Goal: Information Seeking & Learning: Find specific page/section

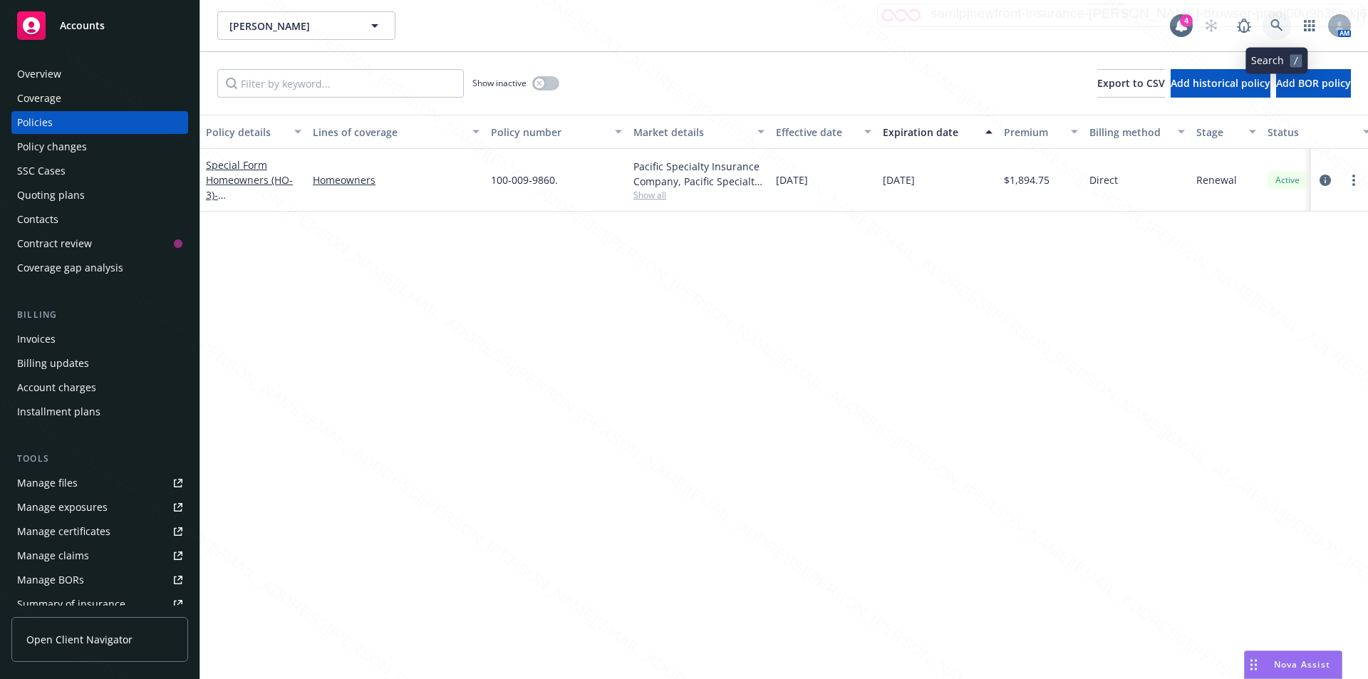
click at [1275, 25] on icon at bounding box center [1276, 25] width 13 height 13
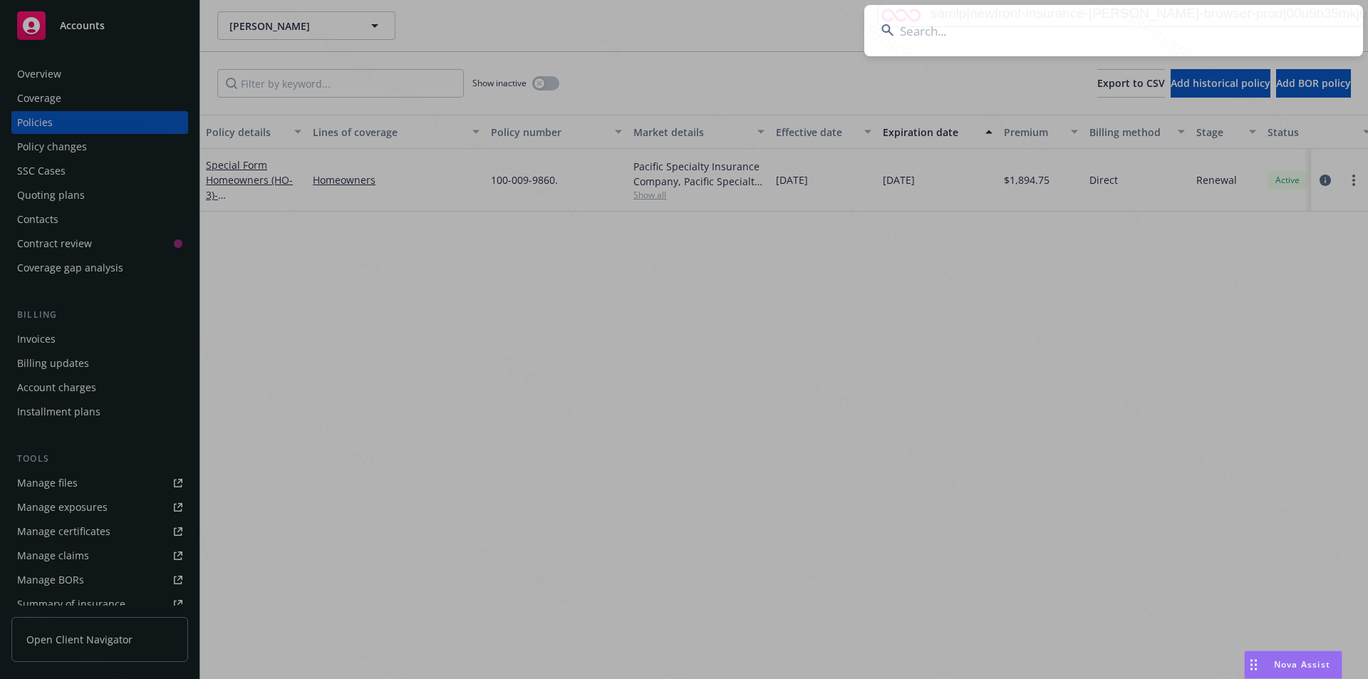
click at [1032, 33] on input at bounding box center [1113, 30] width 499 height 51
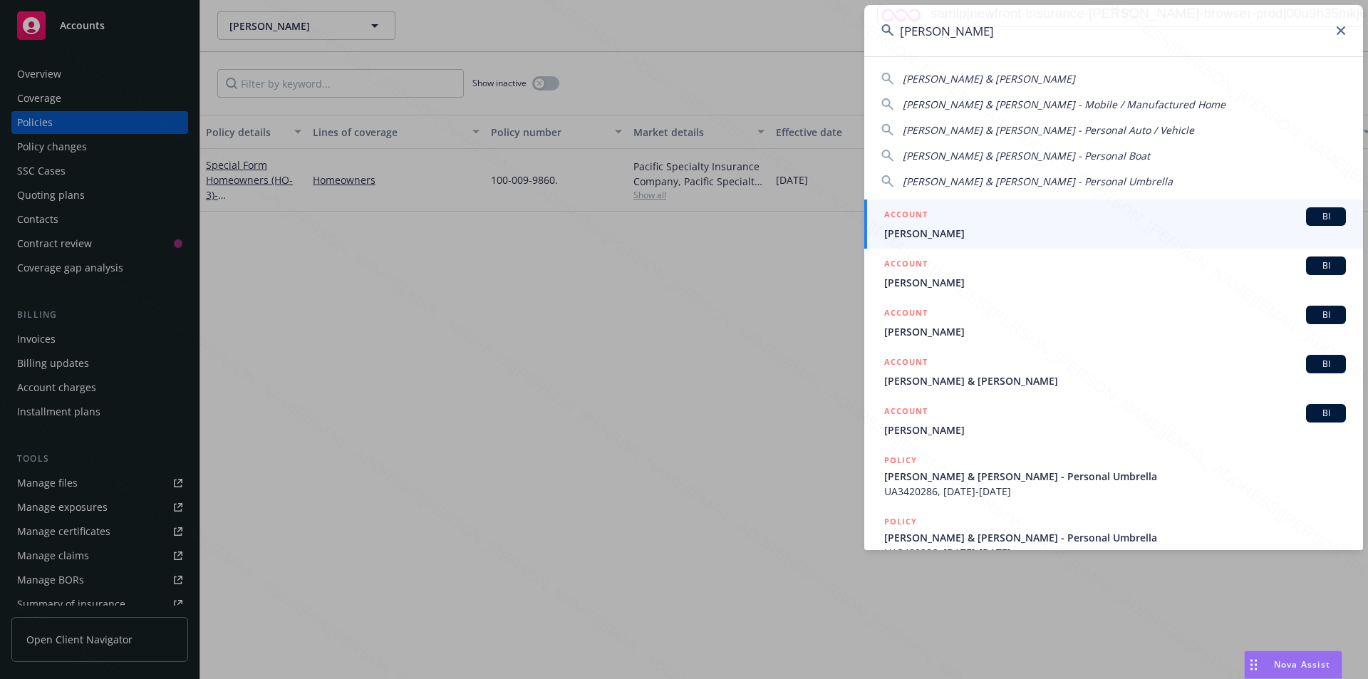
type input "[PERSON_NAME]"
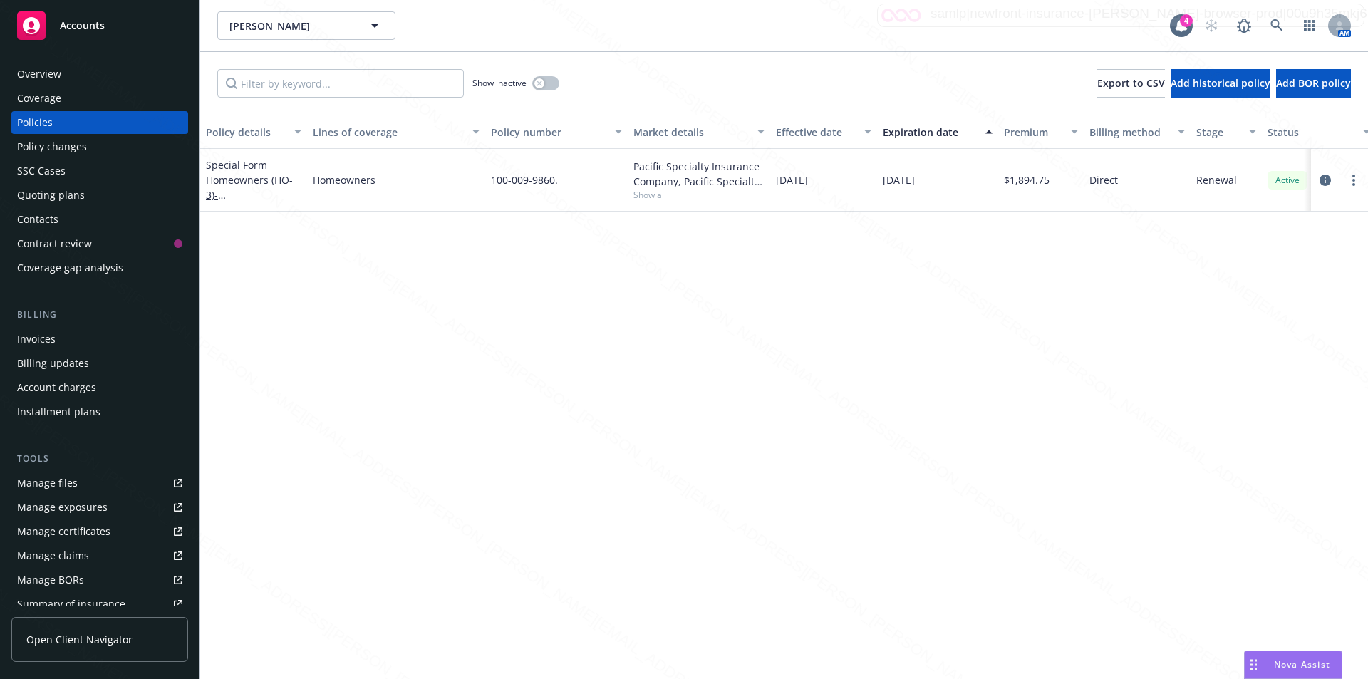
click at [408, 299] on div "Policy details Lines of coverage Policy number Market details Effective date Ex…" at bounding box center [784, 397] width 1168 height 564
click at [1270, 22] on link at bounding box center [1276, 25] width 28 height 28
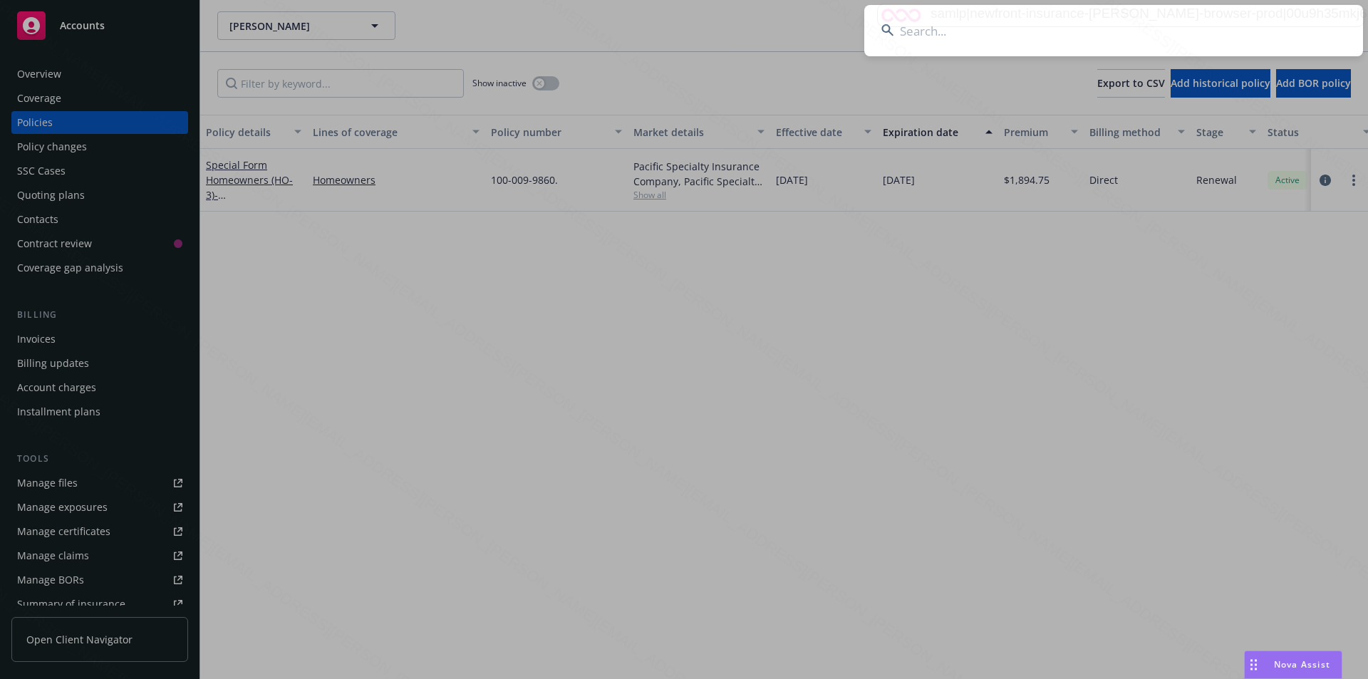
click at [1007, 33] on input at bounding box center [1113, 30] width 499 height 51
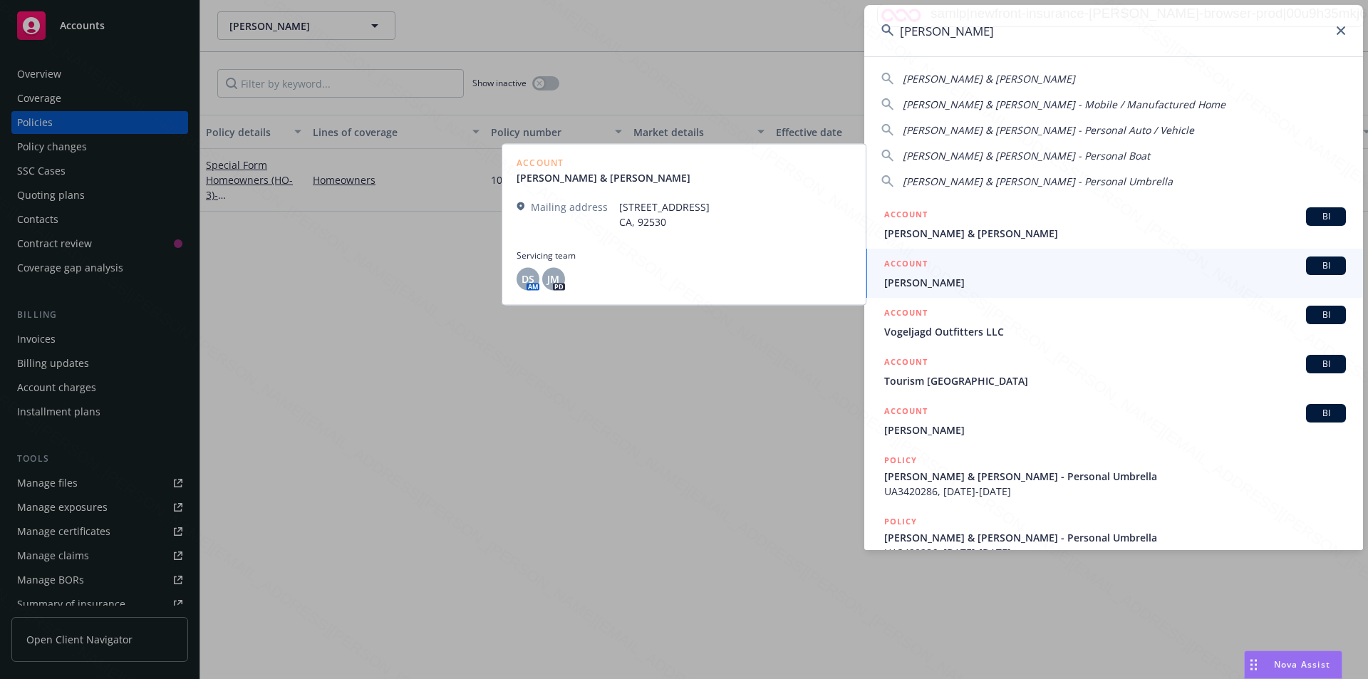
type input "[PERSON_NAME]"
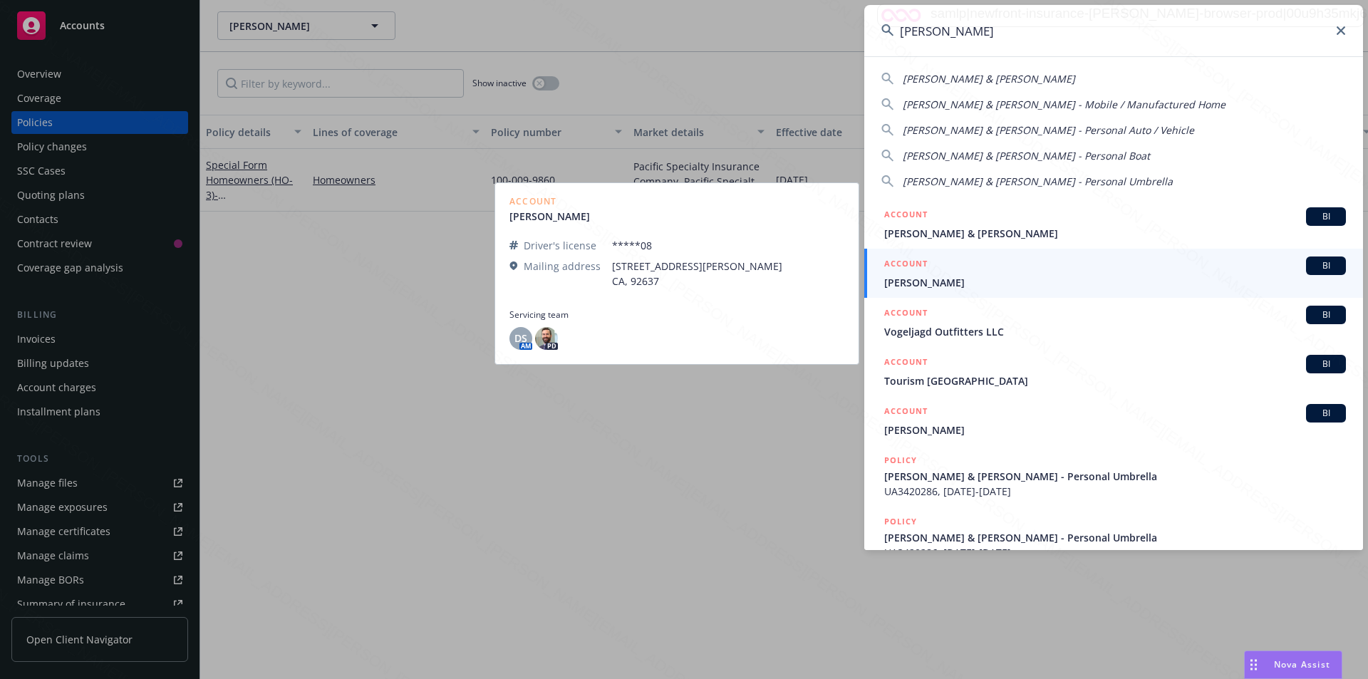
click at [933, 282] on span "[PERSON_NAME]" at bounding box center [1115, 282] width 462 height 15
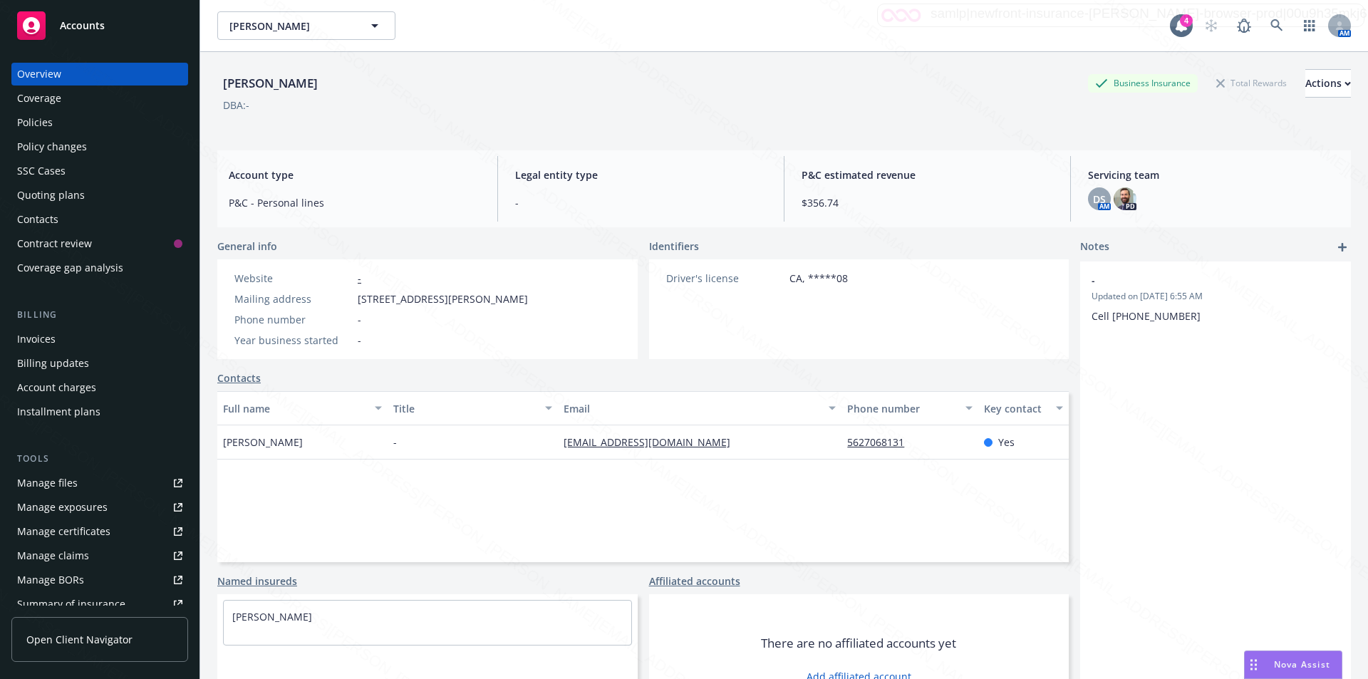
click at [49, 121] on div "Policies" at bounding box center [35, 122] width 36 height 23
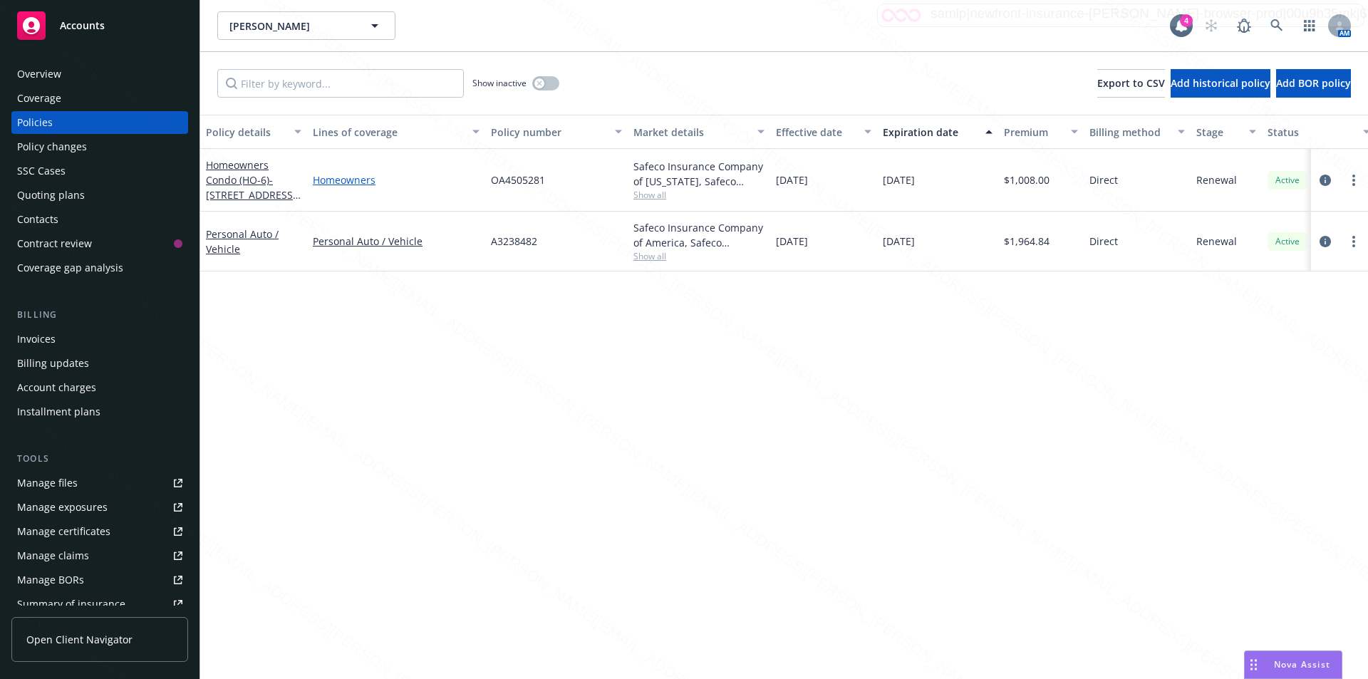
click at [350, 185] on link "Homeowners" at bounding box center [396, 179] width 167 height 15
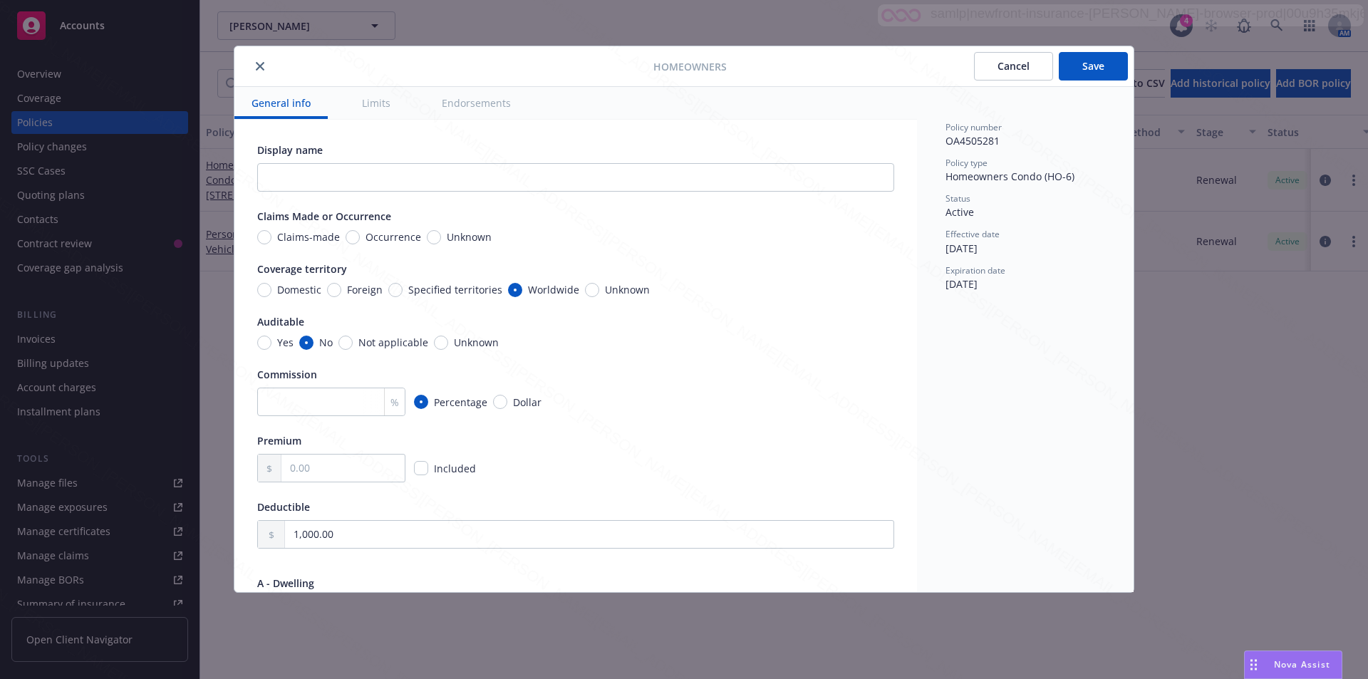
click at [261, 65] on icon "close" at bounding box center [260, 66] width 9 height 9
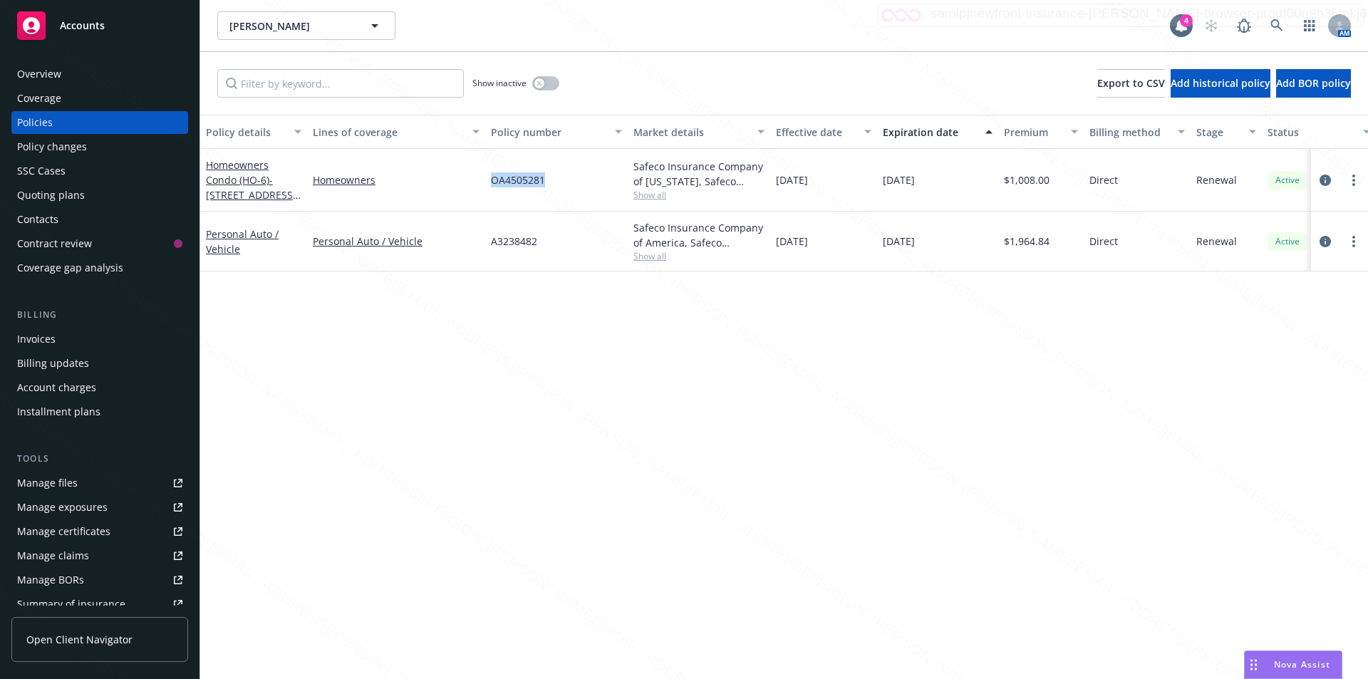
drag, startPoint x: 551, startPoint y: 180, endPoint x: 482, endPoint y: 175, distance: 69.2
click at [482, 175] on div "Homeowners Condo (HO-6) - [STREET_ADDRESS][PERSON_NAME] Homeowners OA4505281 Sa…" at bounding box center [887, 180] width 1375 height 63
copy div "OA4505281"
drag, startPoint x: 551, startPoint y: 187, endPoint x: 492, endPoint y: 181, distance: 58.7
click at [485, 181] on div "OA4505281" at bounding box center [556, 180] width 142 height 63
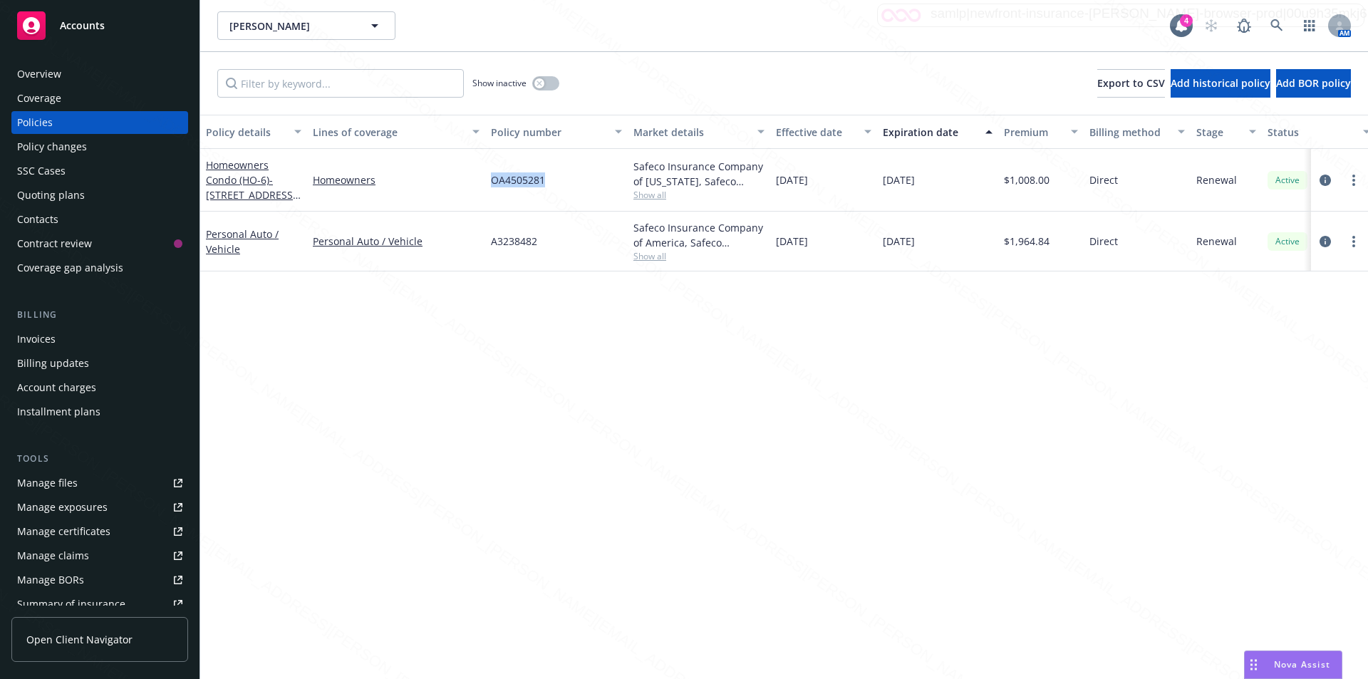
copy span "OA4505281"
click at [489, 323] on div "Policy details Lines of coverage Policy number Market details Effective date Ex…" at bounding box center [784, 397] width 1168 height 564
click at [562, 247] on div "A3238482" at bounding box center [556, 242] width 142 height 60
click at [563, 249] on div "A3238482" at bounding box center [556, 242] width 142 height 60
drag, startPoint x: 539, startPoint y: 244, endPoint x: 495, endPoint y: 241, distance: 43.6
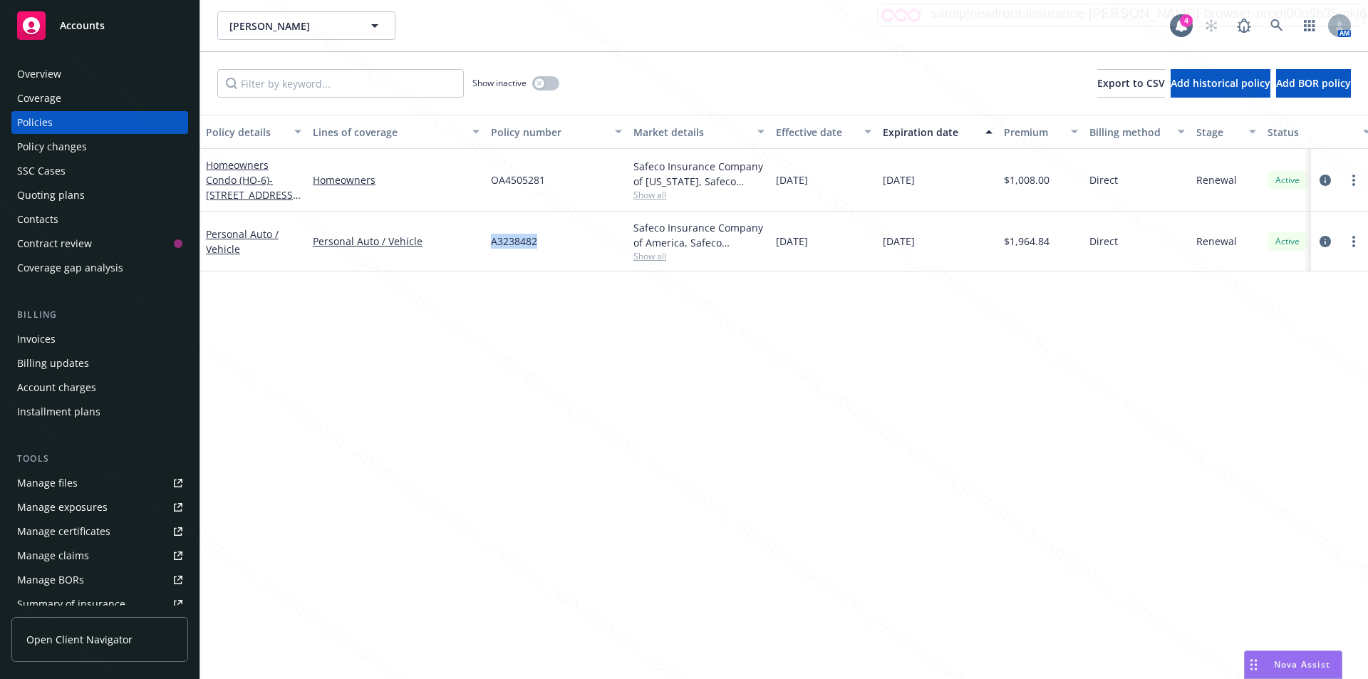
click at [489, 238] on div "A3238482" at bounding box center [556, 242] width 142 height 60
copy span "A3238482"
click at [507, 487] on div "Policy details Lines of coverage Policy number Market details Effective date Ex…" at bounding box center [784, 397] width 1168 height 564
click at [544, 181] on div "OA4505281" at bounding box center [556, 180] width 142 height 63
drag, startPoint x: 548, startPoint y: 185, endPoint x: 492, endPoint y: 180, distance: 55.7
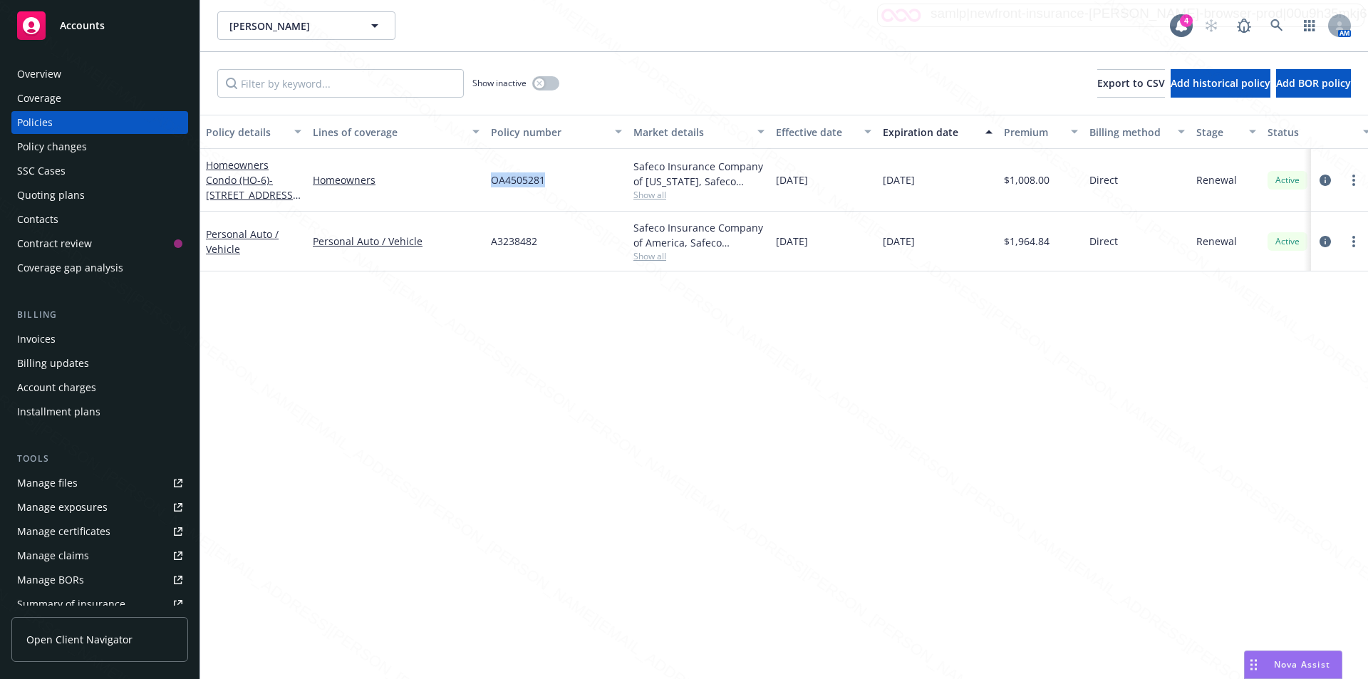
click at [492, 179] on div "OA4505281" at bounding box center [556, 180] width 142 height 63
copy span "OA4505281"
click at [462, 358] on div "Policy details Lines of coverage Policy number Market details Effective date Ex…" at bounding box center [784, 397] width 1168 height 564
click at [593, 403] on div "Policy details Lines of coverage Policy number Market details Effective date Ex…" at bounding box center [784, 397] width 1168 height 564
click at [1273, 20] on icon at bounding box center [1276, 25] width 12 height 12
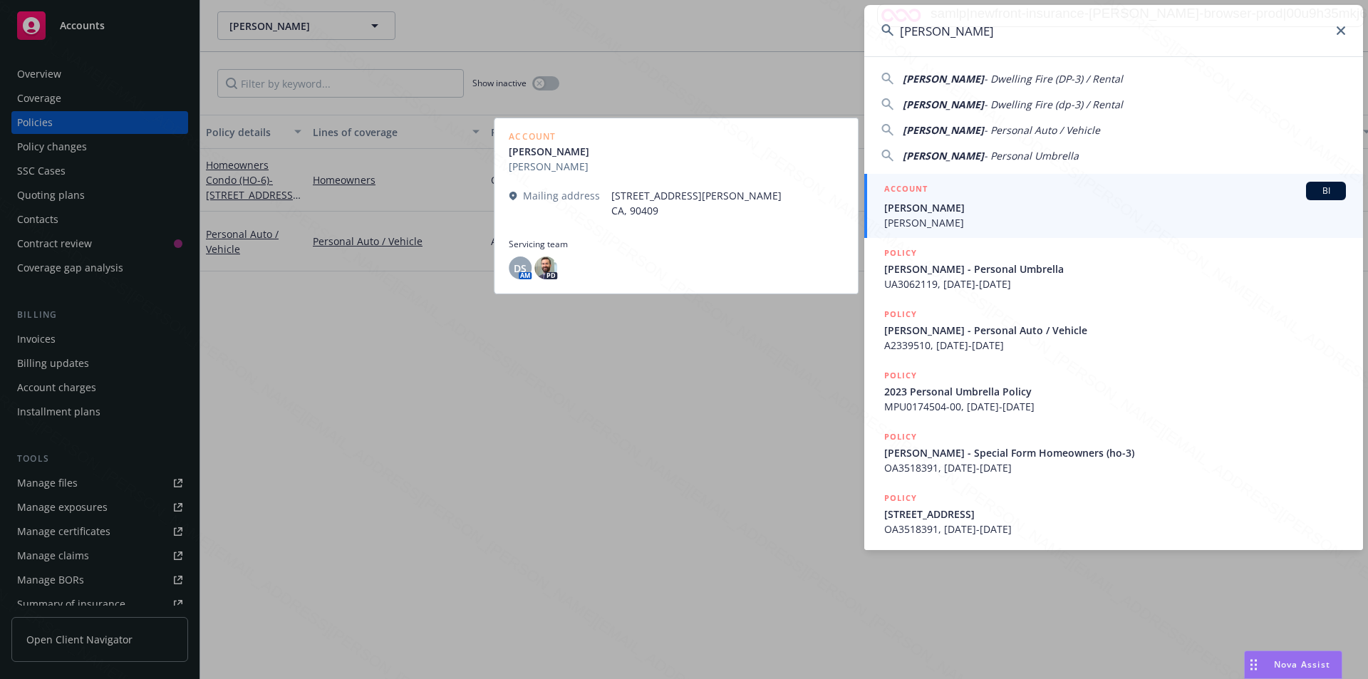
type input "[PERSON_NAME]"
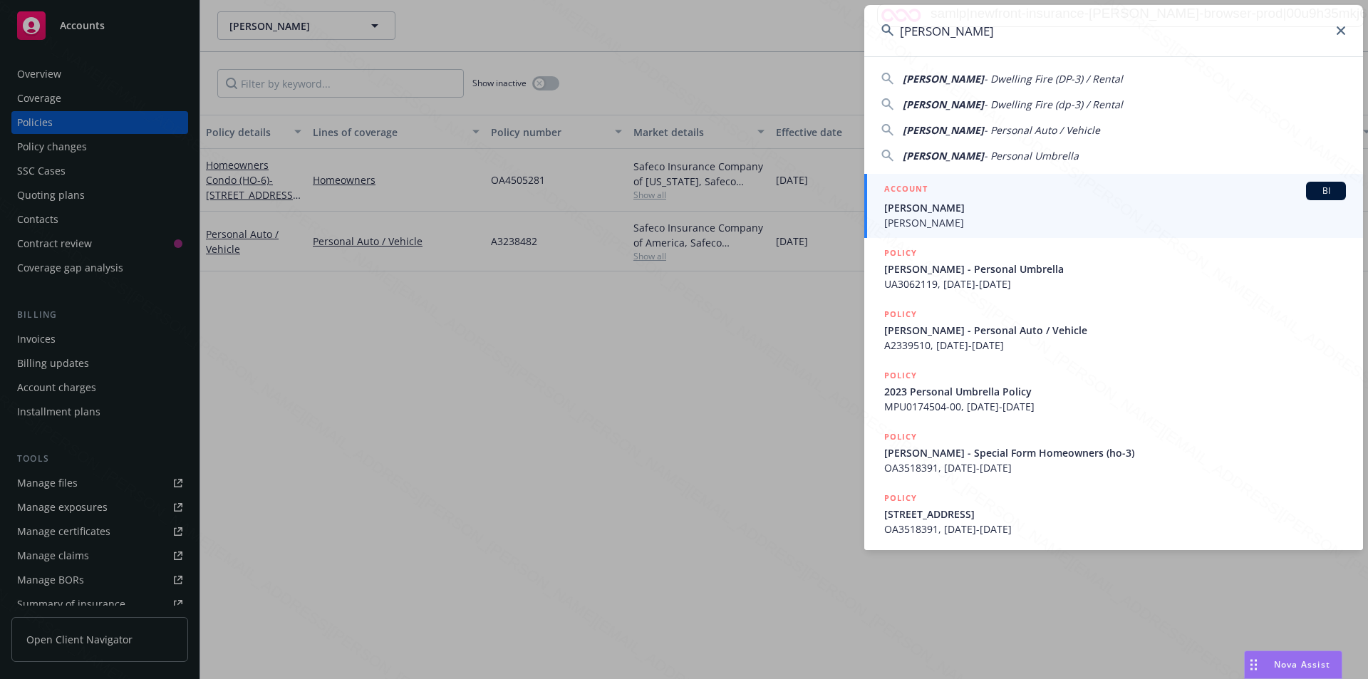
click at [964, 204] on span "[PERSON_NAME]" at bounding box center [1115, 207] width 462 height 15
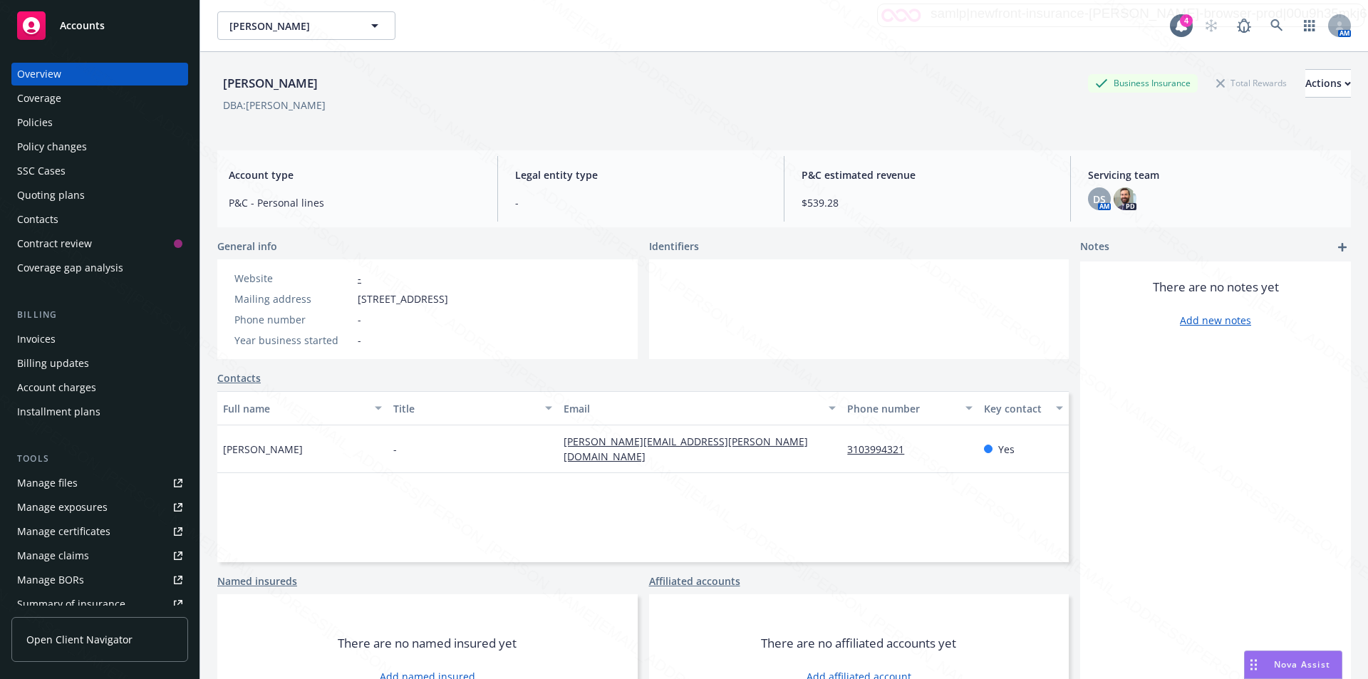
click at [35, 123] on div "Policies" at bounding box center [35, 122] width 36 height 23
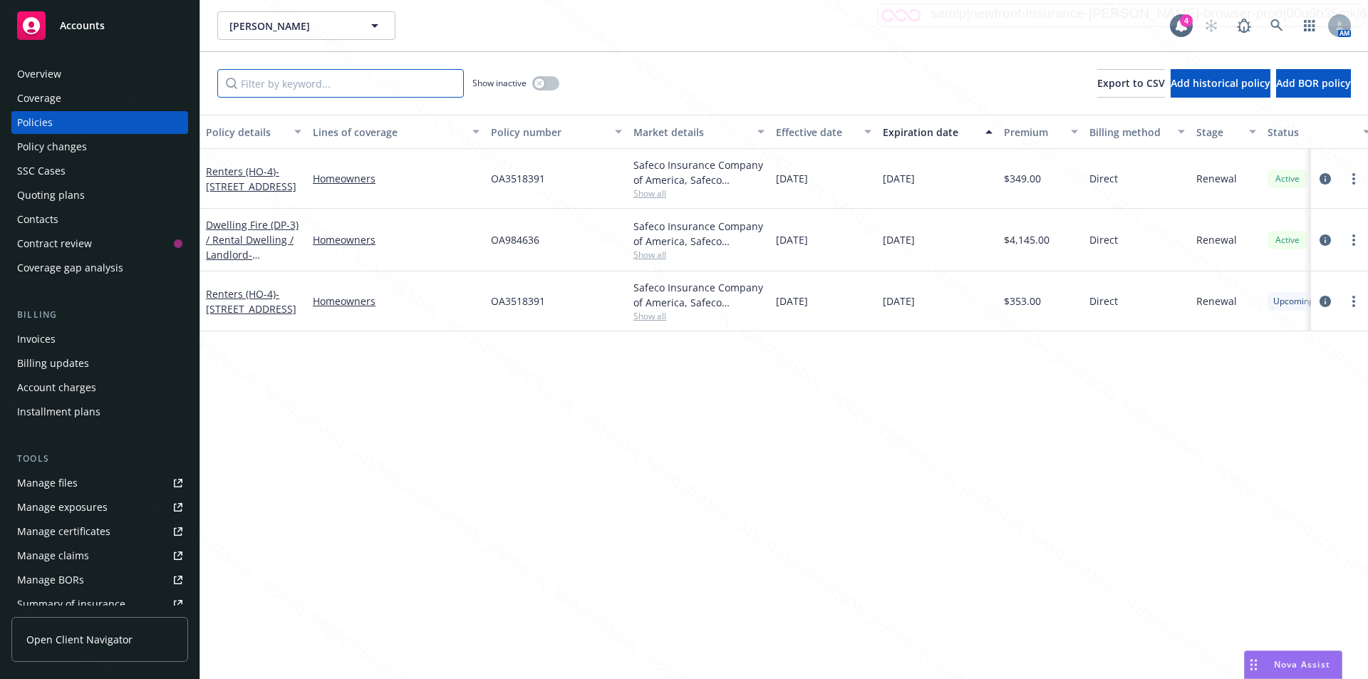
click at [338, 90] on input "Filter by keyword..." at bounding box center [340, 83] width 247 height 28
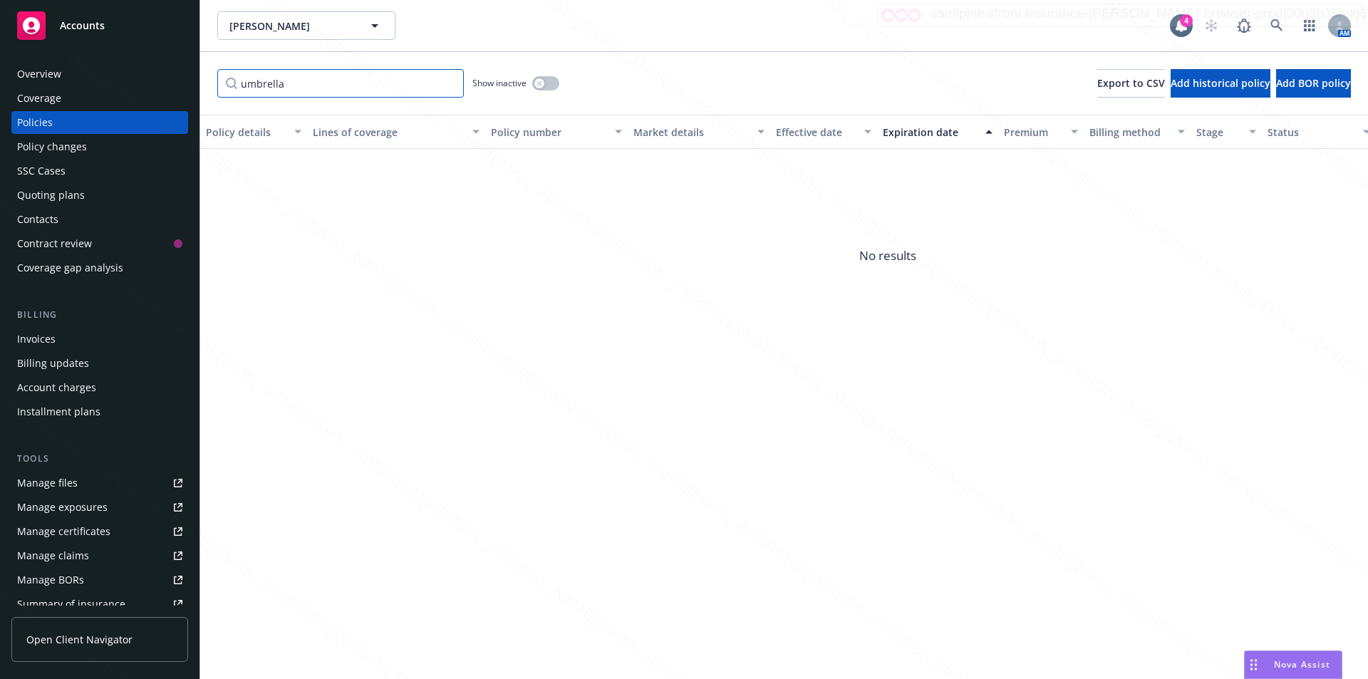
type input "umbrella"
click at [542, 83] on div "button" at bounding box center [539, 83] width 10 height 10
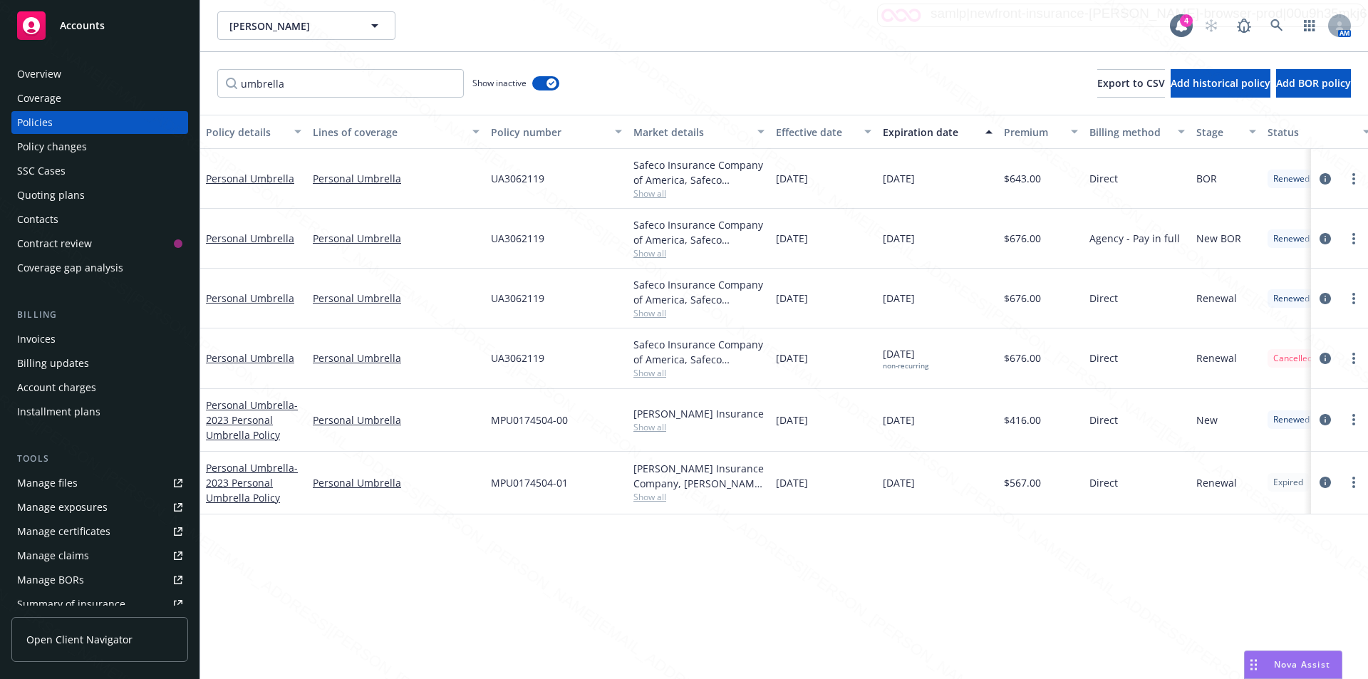
click at [893, 133] on div "Expiration date" at bounding box center [930, 132] width 94 height 15
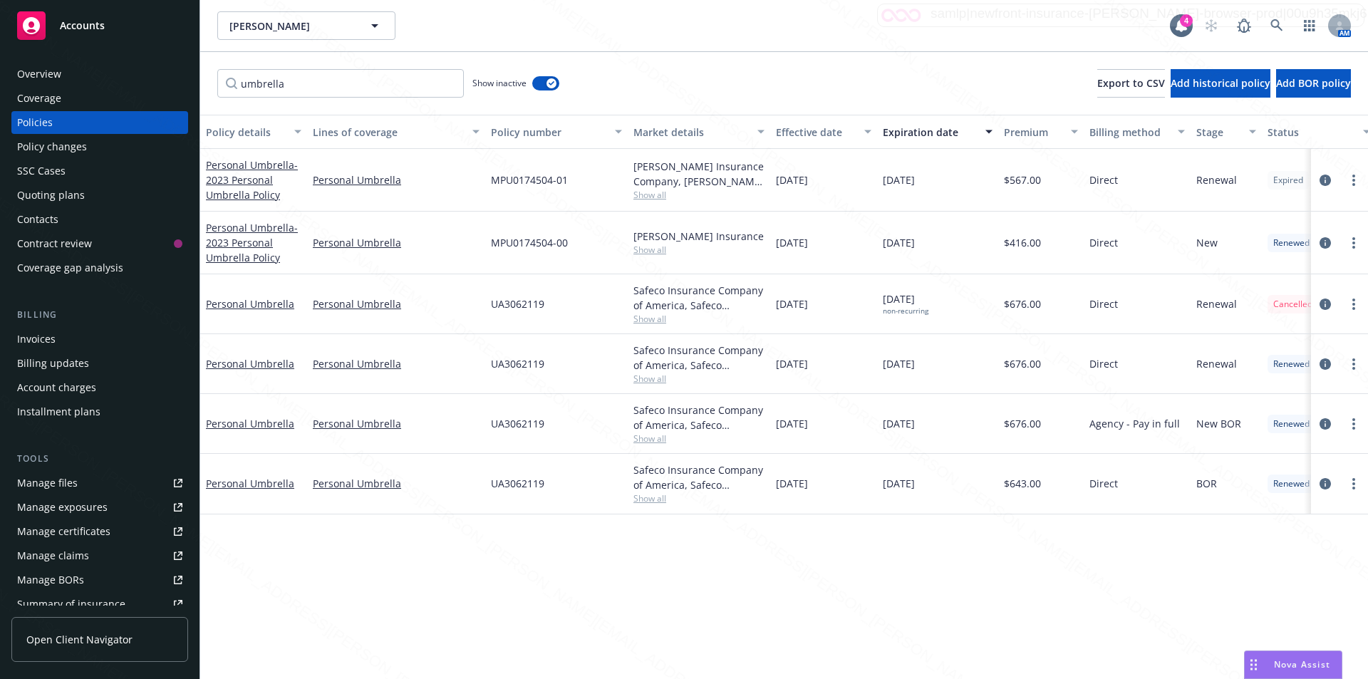
drag, startPoint x: 1041, startPoint y: 182, endPoint x: 997, endPoint y: 182, distance: 43.5
click at [997, 182] on div "Personal Umbrella - 2023 Personal Umbrella Policy Personal Umbrella MPU0174504-…" at bounding box center [887, 180] width 1375 height 63
